Goal: Task Accomplishment & Management: Use online tool/utility

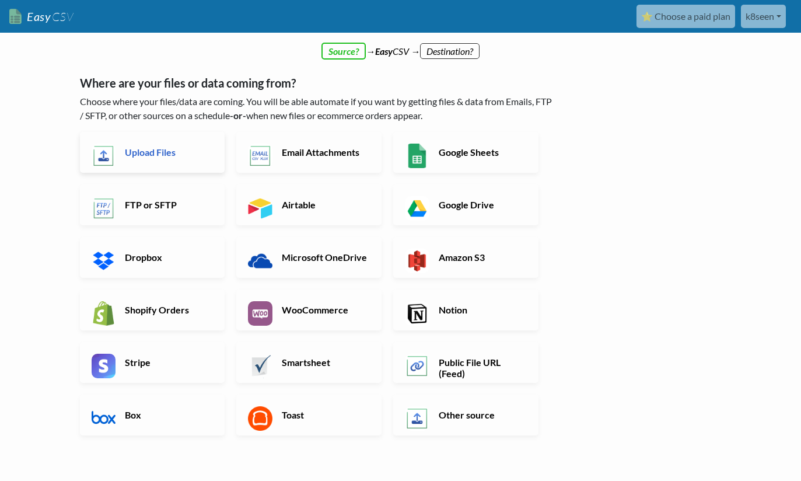
click at [168, 153] on h6 "Upload Files" at bounding box center [168, 151] width 92 height 11
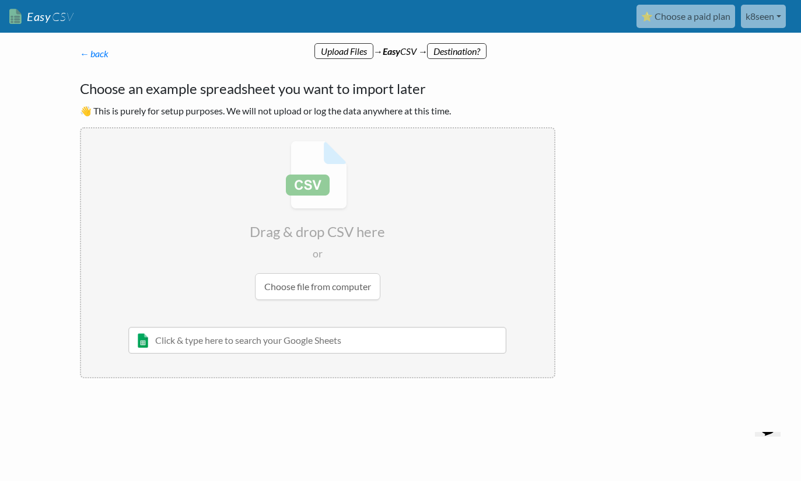
click at [347, 286] on input "file" at bounding box center [317, 220] width 473 height 184
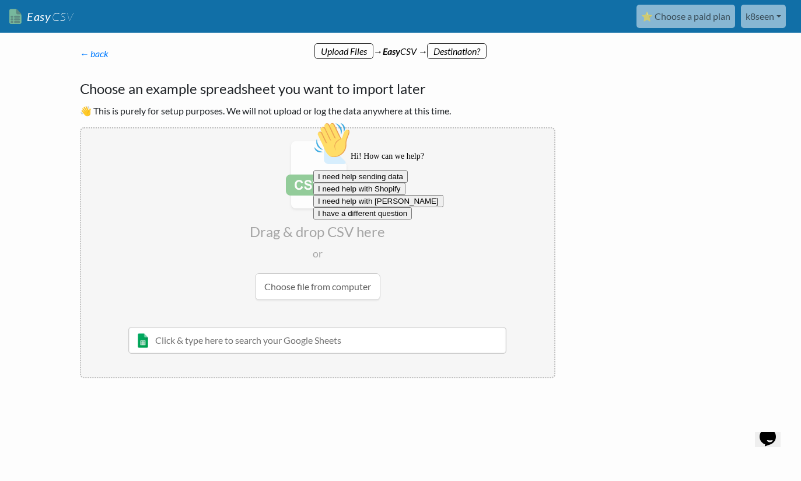
click at [354, 219] on div "Hi! How can we help? I need help sending data I need help with Shopify I need h…" at bounding box center [553, 170] width 481 height 98
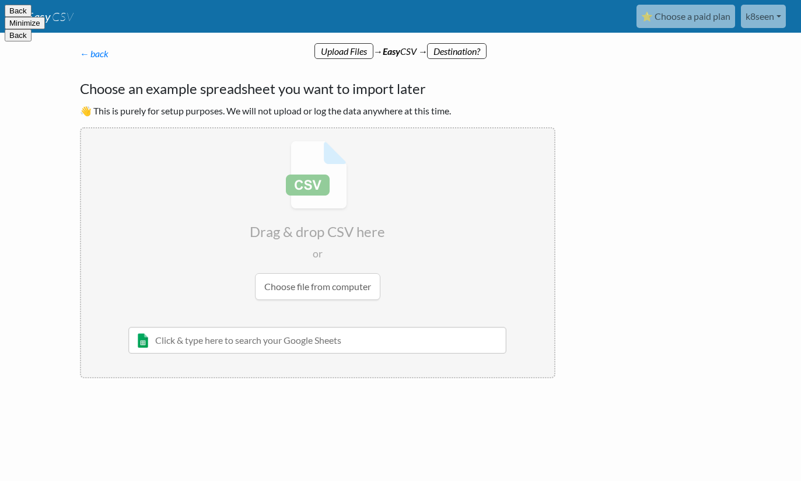
click at [45, 17] on button "Minimize" at bounding box center [25, 23] width 40 height 12
click at [329, 292] on input "file" at bounding box center [317, 220] width 473 height 184
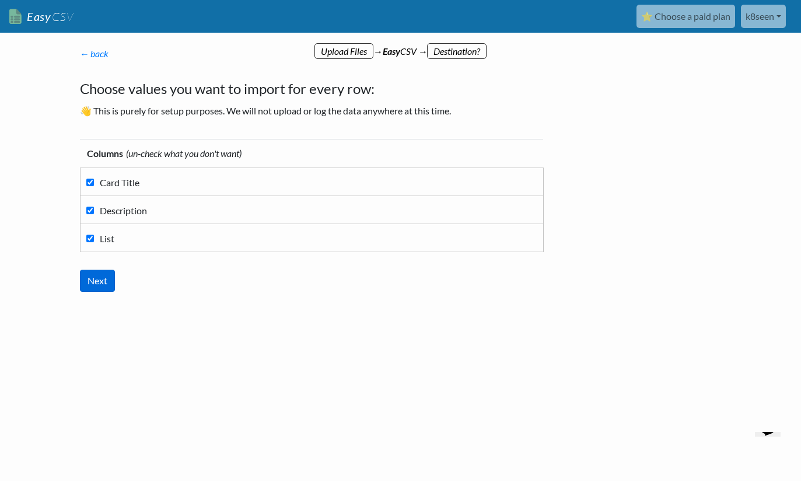
click at [101, 283] on input "Next" at bounding box center [97, 281] width 35 height 22
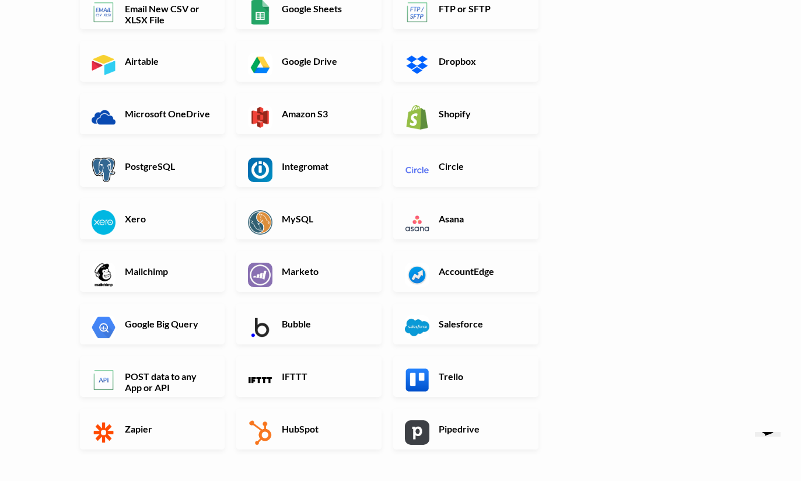
scroll to position [172, 0]
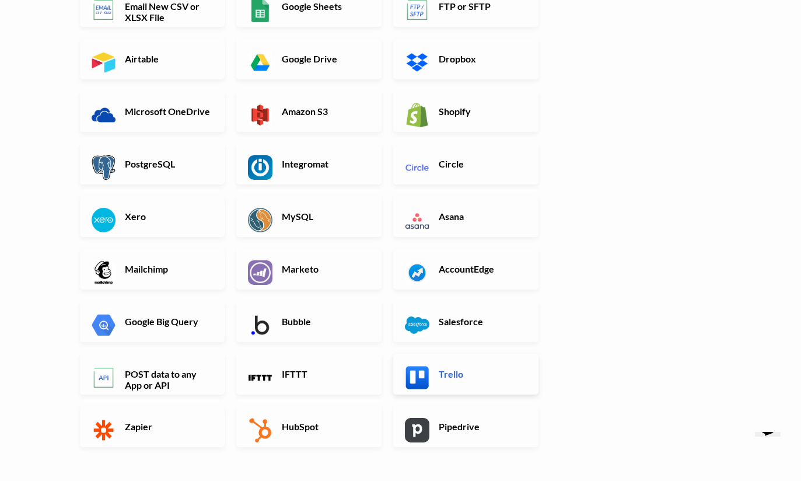
click at [506, 376] on h6 "Trello" at bounding box center [482, 373] width 92 height 11
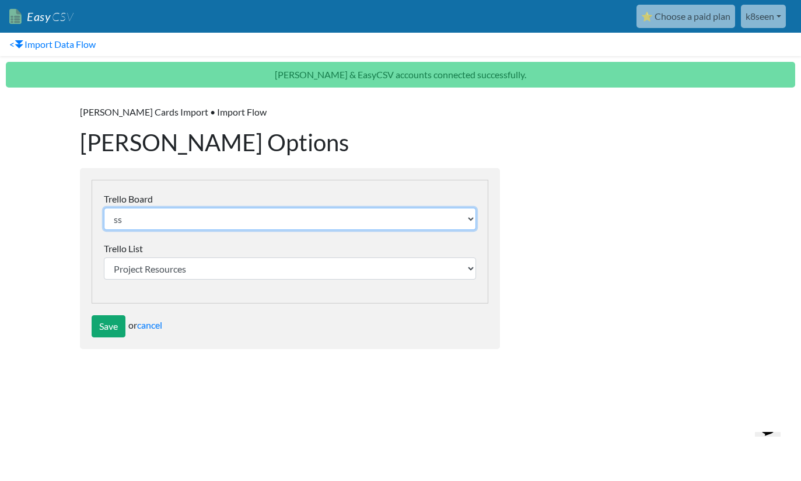
click at [421, 214] on select "ss" at bounding box center [290, 219] width 372 height 22
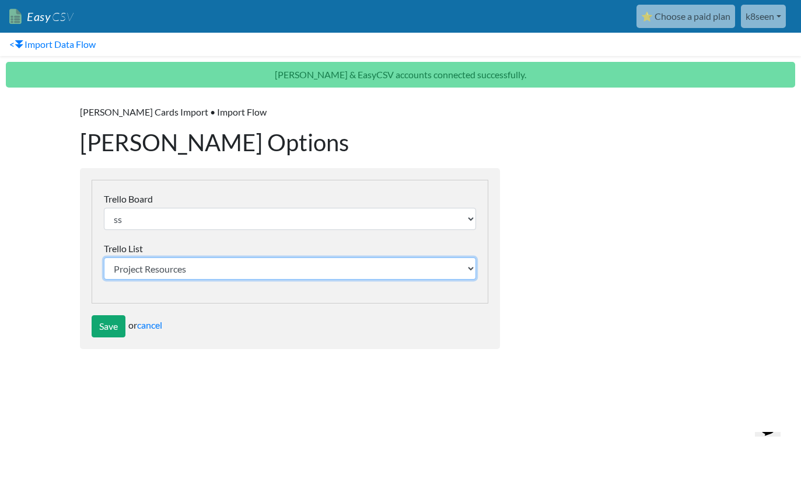
click at [453, 269] on select "Project Resources Questions For Next Meeting To Do Pending Blocked Done" at bounding box center [290, 268] width 372 height 22
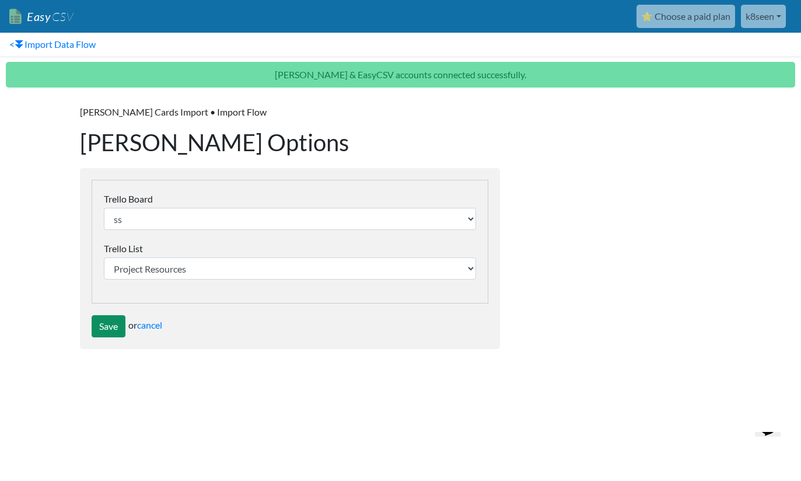
click at [109, 327] on input "Save" at bounding box center [109, 326] width 34 height 22
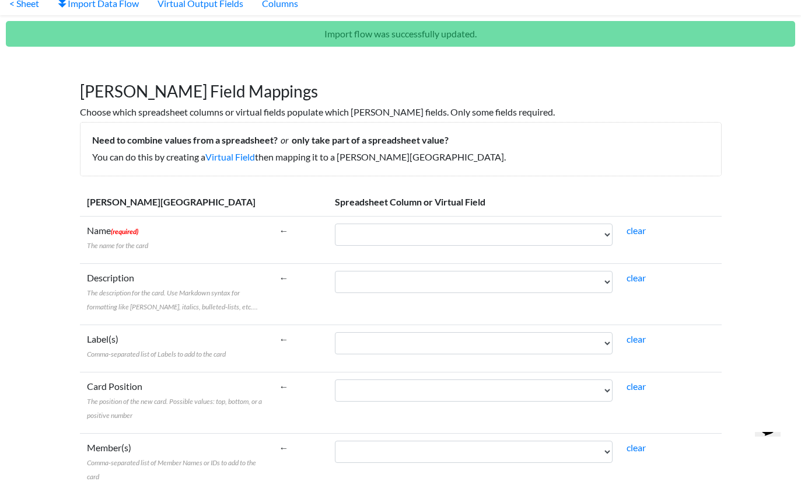
scroll to position [43, 0]
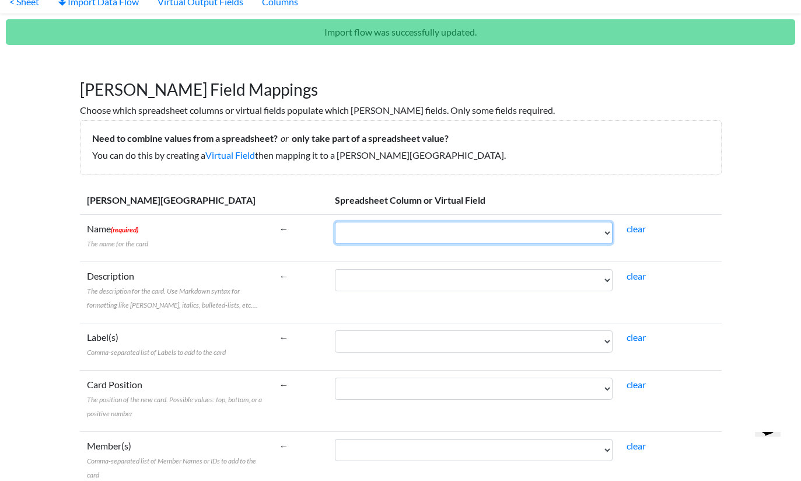
click at [429, 235] on select "Card Title Description List" at bounding box center [474, 233] width 278 height 22
select select "cr_755489"
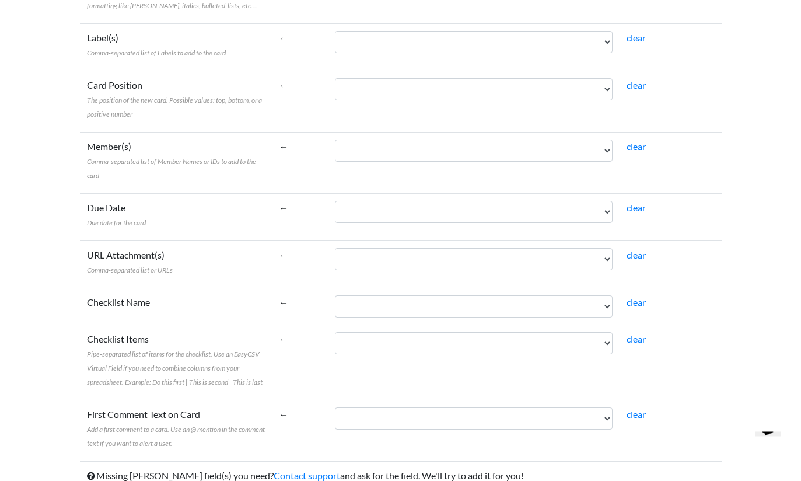
scroll to position [342, 0]
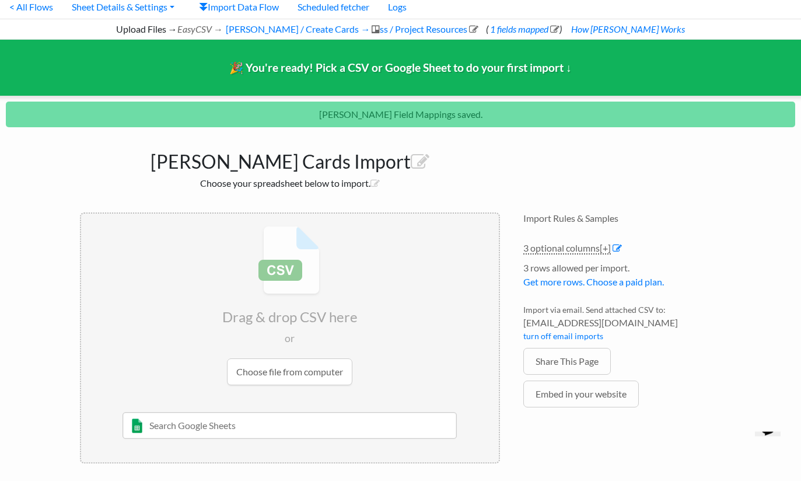
scroll to position [40, 0]
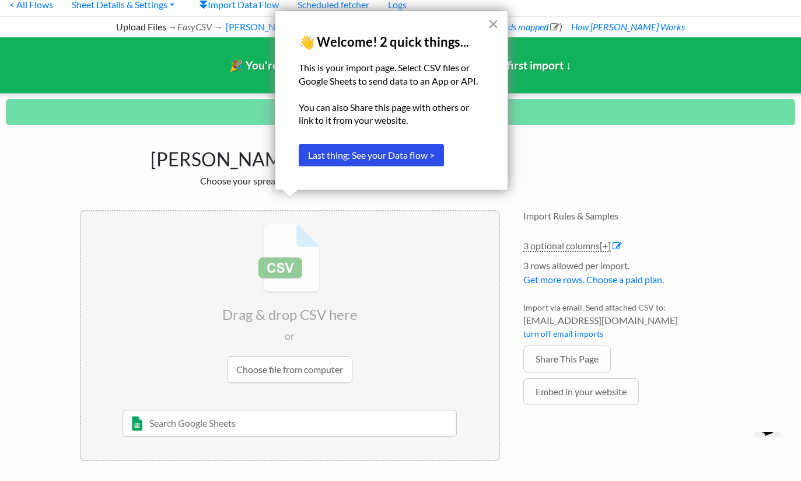
click at [496, 27] on button "×" at bounding box center [493, 24] width 11 height 19
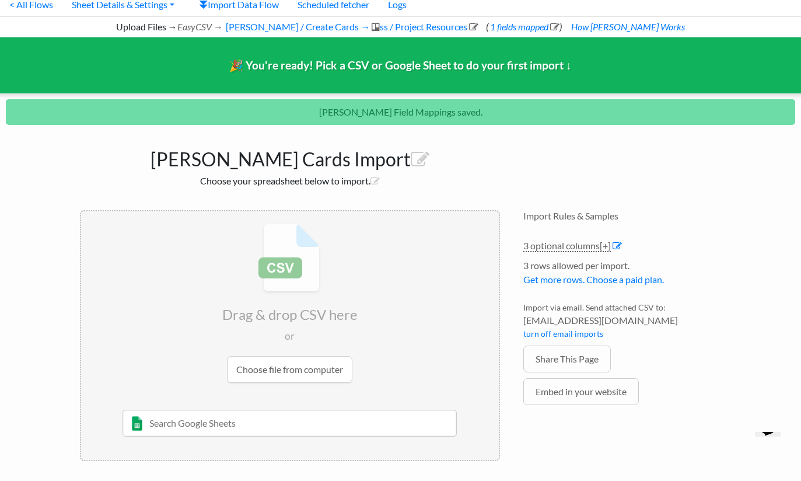
click at [341, 365] on input "file" at bounding box center [290, 303] width 418 height 184
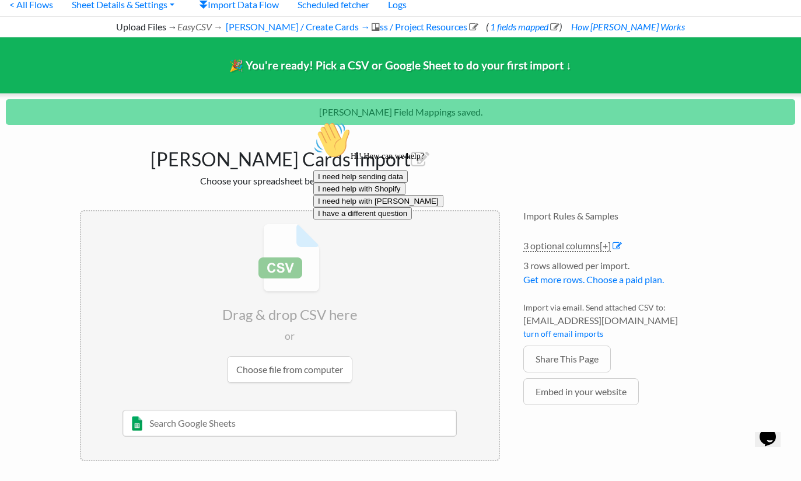
scroll to position [0, 0]
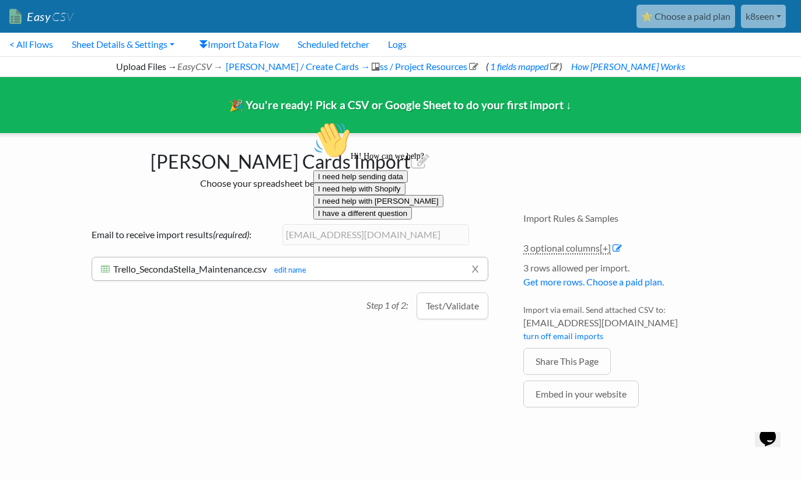
click at [313, 121] on icon "Chat attention grabber" at bounding box center [313, 121] width 0 height 0
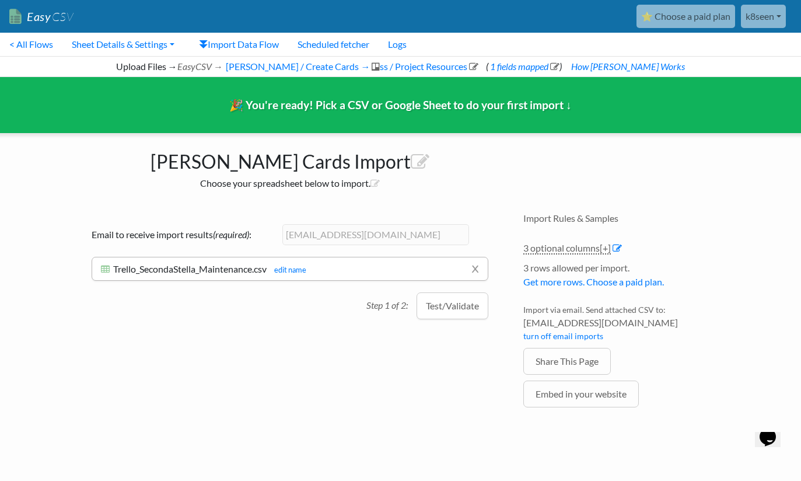
click at [414, 375] on div "Drag & drop CSV here or Choose file from computer 10/22/2020 Sheet 1 and such M…" at bounding box center [289, 327] width 443 height 253
click at [422, 379] on div "Drag & drop CSV here or Choose file from computer 10/22/2020 Sheet 1 and such M…" at bounding box center [289, 327] width 443 height 253
click at [461, 310] on button "Test/Validate" at bounding box center [453, 305] width 72 height 27
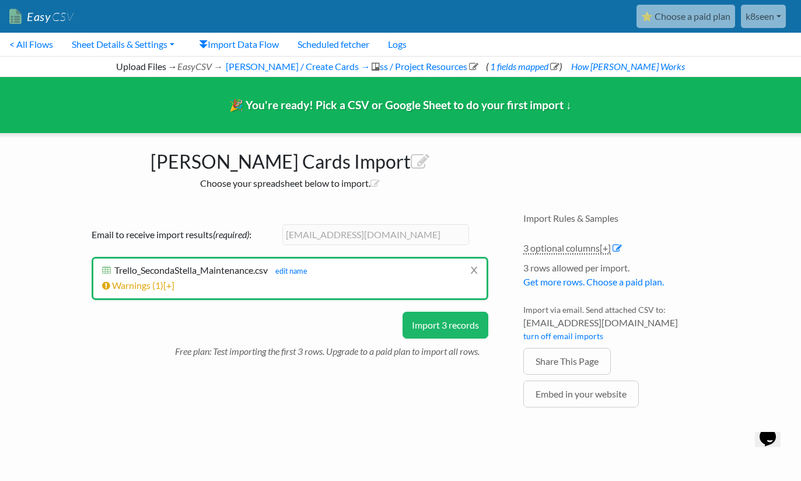
click at [420, 448] on div "Drag & drop CSV here or Choose file from computer 10/22/2020 Sheet 1 and such M…" at bounding box center [289, 327] width 443 height 253
click at [418, 439] on div "Drag & drop CSV here or Choose file from computer 10/22/2020 Sheet 1 and such M…" at bounding box center [289, 327] width 443 height 253
click at [414, 446] on div "Drag & drop CSV here or Choose file from computer 10/22/2020 Sheet 1 and such M…" at bounding box center [289, 327] width 443 height 253
click at [409, 404] on div "Drag & drop CSV here or Choose file from computer 10/22/2020 Sheet 1 and such M…" at bounding box center [289, 327] width 443 height 253
click at [170, 284] on span "[+]" at bounding box center [168, 284] width 11 height 11
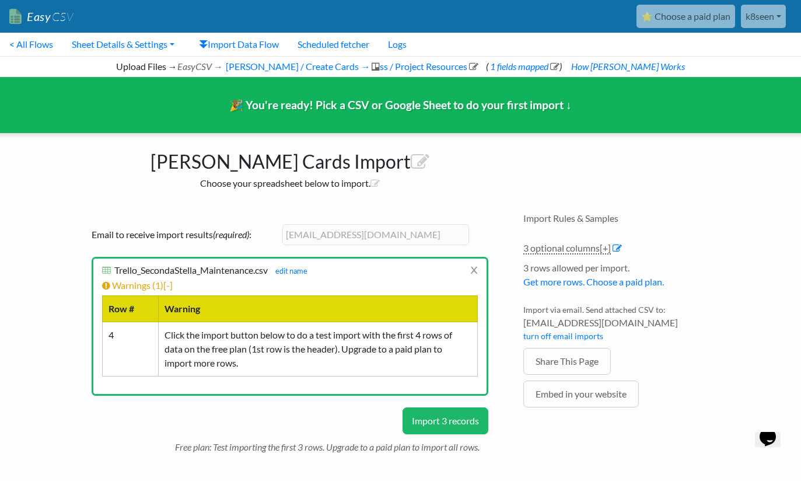
click at [469, 416] on button "Import 3 records" at bounding box center [446, 420] width 86 height 27
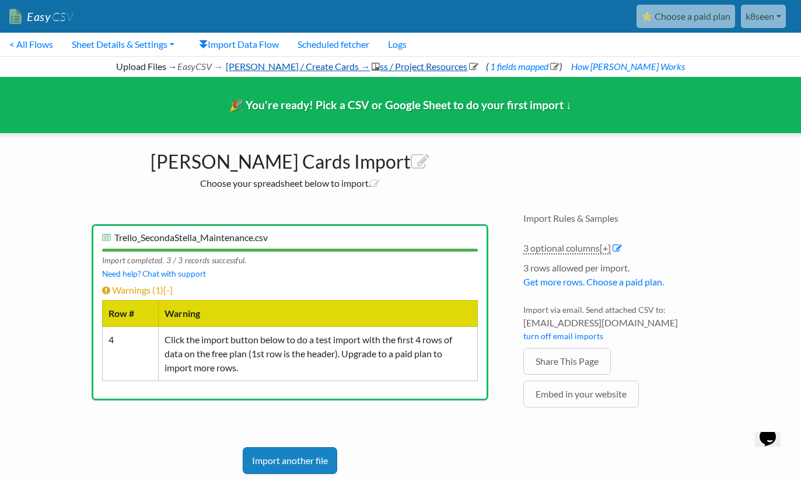
click at [282, 70] on link "Trello / Create Cards → ss / Project Resources" at bounding box center [351, 66] width 254 height 11
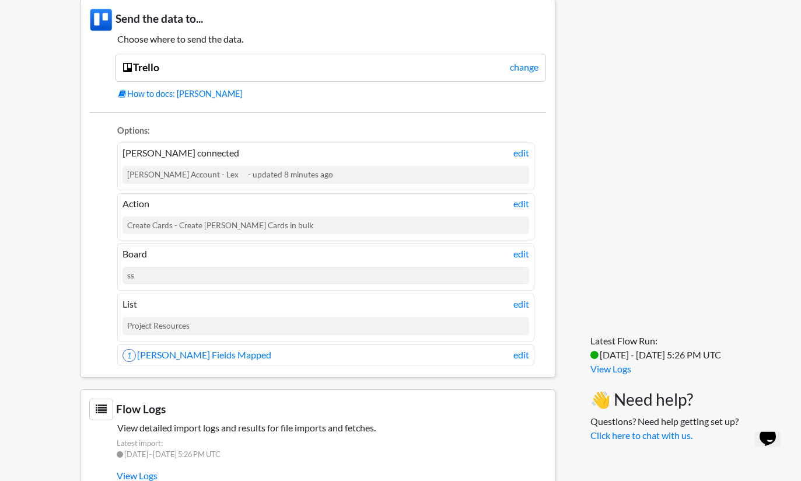
scroll to position [940, 0]
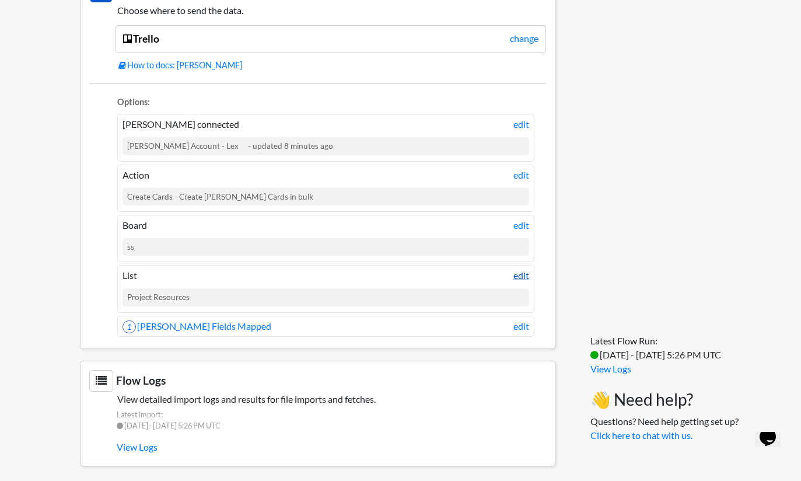
click at [515, 268] on link "edit" at bounding box center [521, 275] width 16 height 14
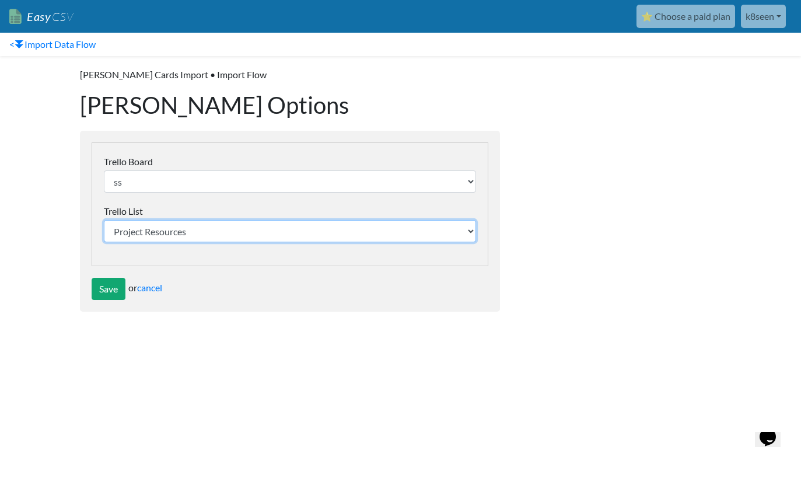
click at [457, 228] on select "Project Resources Questions For Next Meeting To Do Pending Blocked Done" at bounding box center [290, 231] width 372 height 22
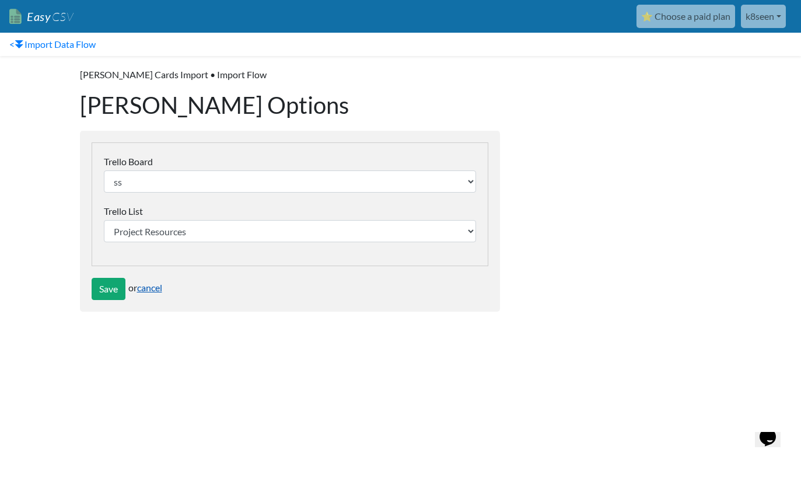
click at [147, 288] on link "cancel" at bounding box center [149, 287] width 25 height 11
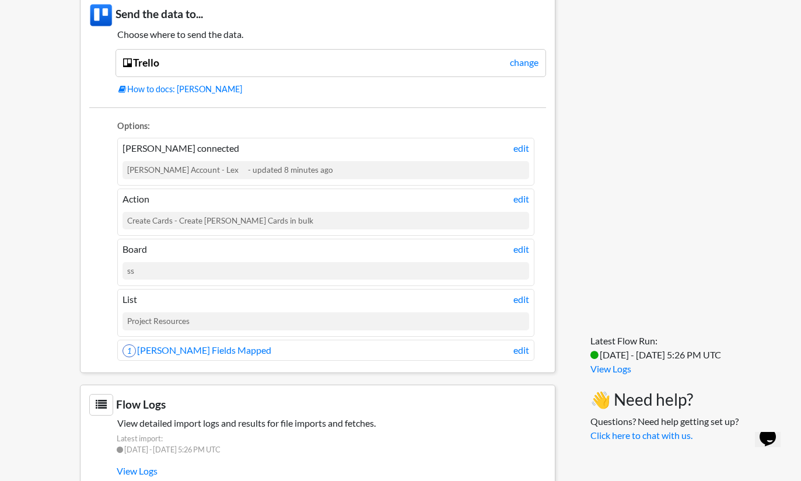
scroll to position [940, 0]
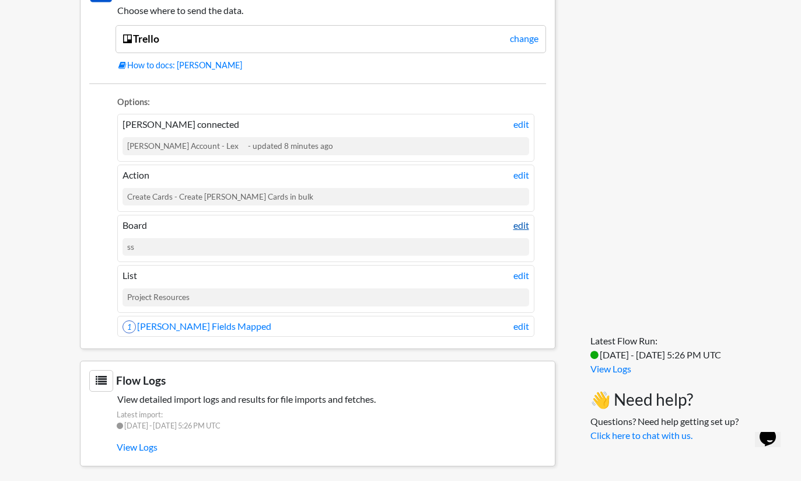
click at [515, 223] on link "edit" at bounding box center [521, 225] width 16 height 14
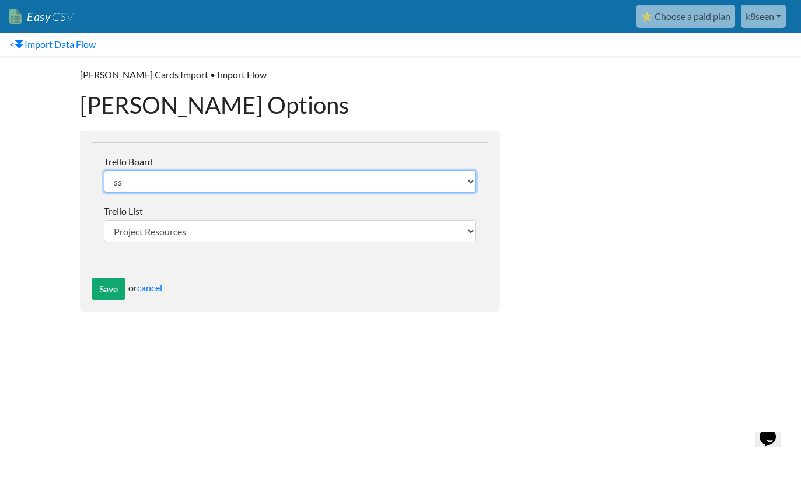
click at [465, 184] on select "ss ыыыы" at bounding box center [290, 181] width 372 height 22
select select "68c4580c99bb0baa3ee112f9"
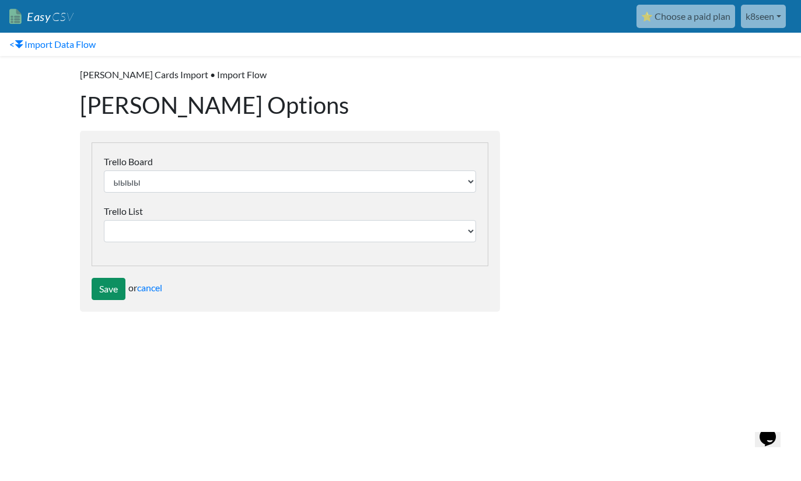
click at [105, 285] on input "Save" at bounding box center [109, 289] width 34 height 22
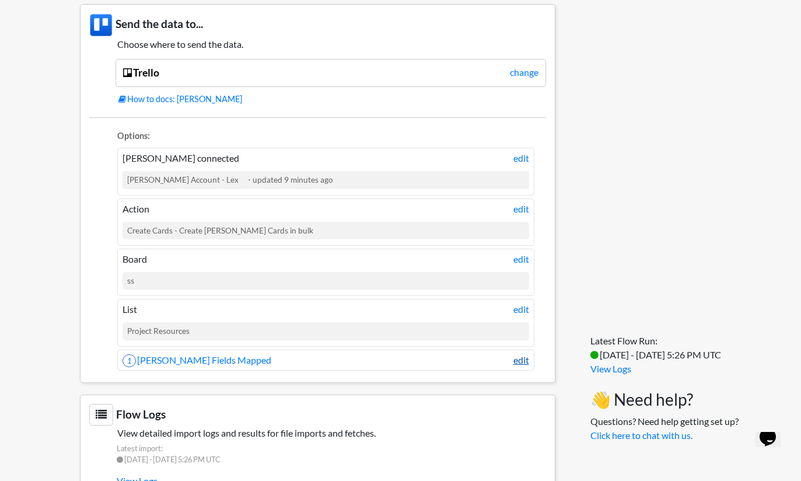
click at [523, 353] on link "edit" at bounding box center [521, 360] width 16 height 14
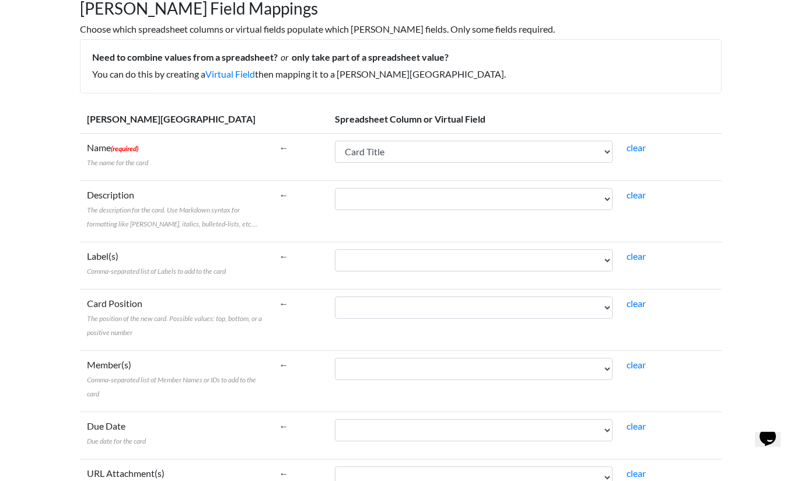
scroll to position [86, 0]
click at [526, 208] on select "Card Title Description List" at bounding box center [474, 199] width 278 height 22
select select "cr_755490"
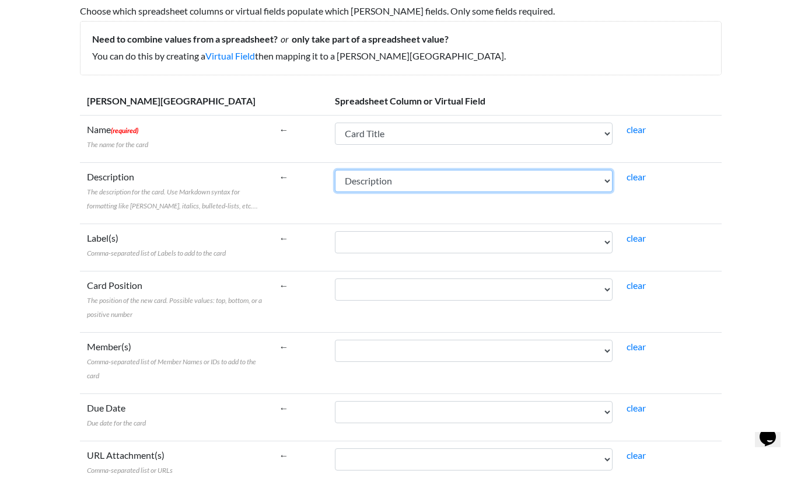
scroll to position [101, 0]
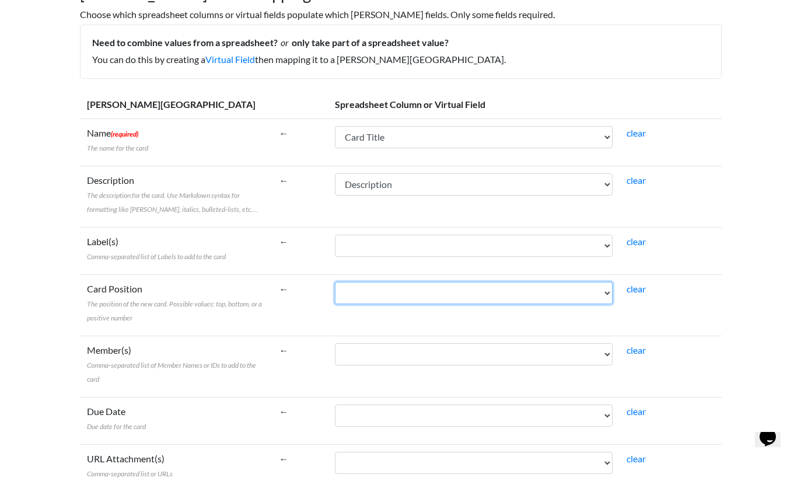
click at [525, 296] on select "Card Title Description List" at bounding box center [474, 293] width 278 height 22
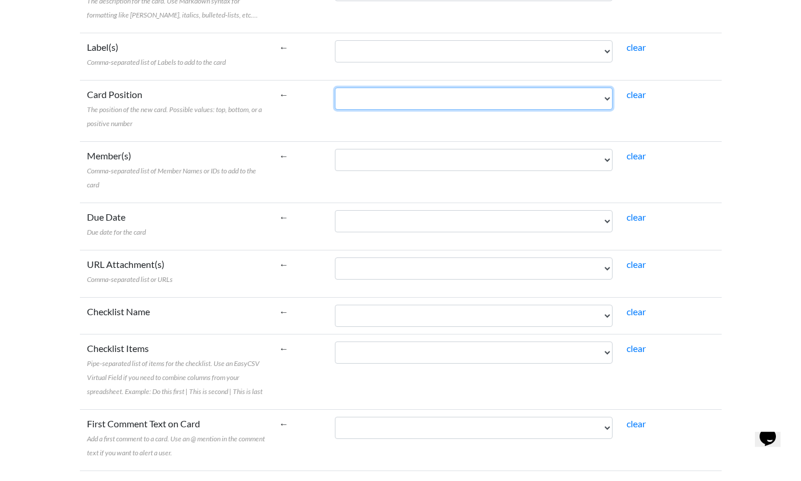
scroll to position [305, 0]
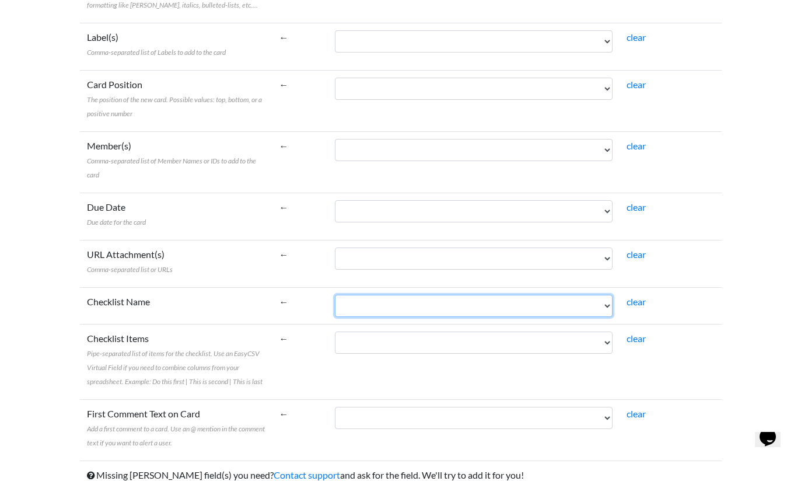
click at [579, 311] on select "Card Title Description List" at bounding box center [474, 306] width 278 height 22
click at [594, 302] on select "Card Title Description List" at bounding box center [474, 306] width 278 height 22
select select "cr_755491"
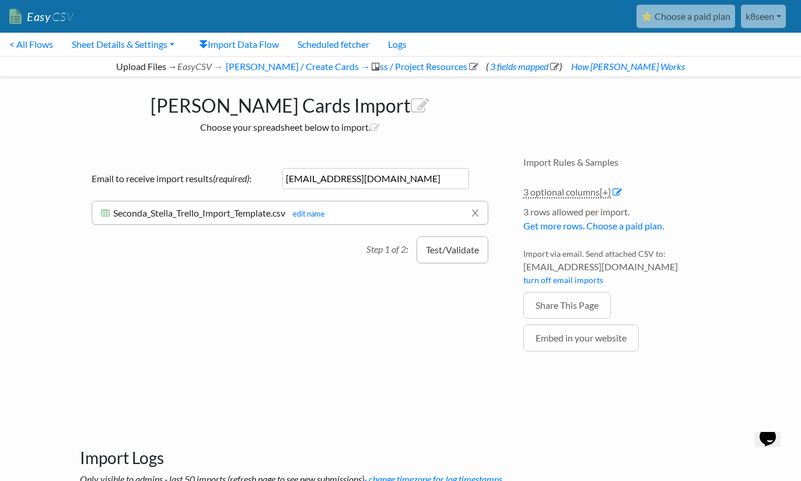
click at [475, 249] on button "Test/Validate" at bounding box center [453, 249] width 72 height 27
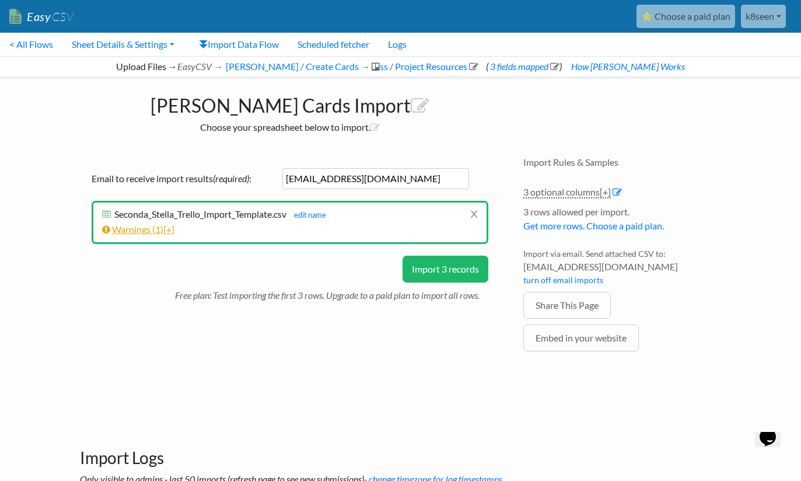
click at [122, 230] on link "Warnings ( 1 ) [+]" at bounding box center [138, 228] width 72 height 11
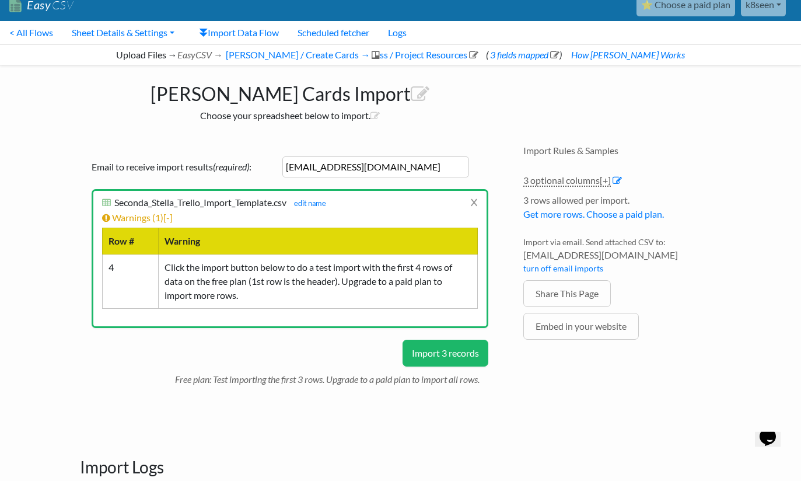
click at [465, 353] on button "Import 3 records" at bounding box center [446, 353] width 86 height 27
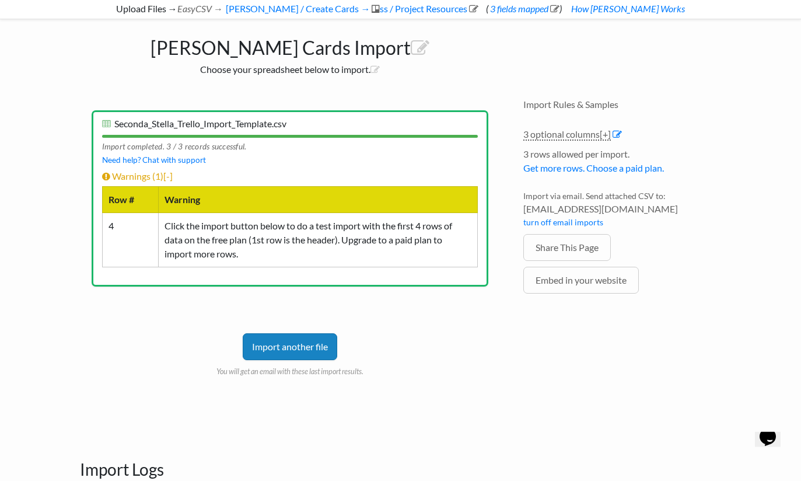
scroll to position [58, 0]
